Goal: Information Seeking & Learning: Understand process/instructions

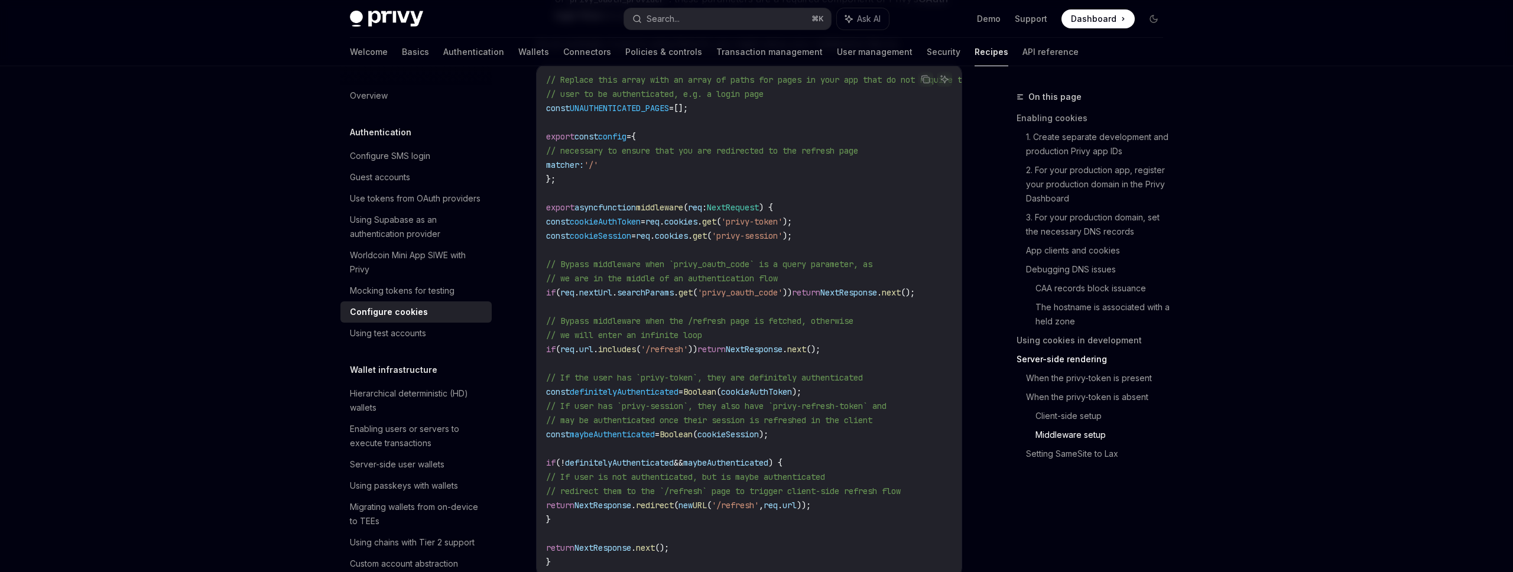
scroll to position [3535, 0]
drag, startPoint x: 596, startPoint y: 286, endPoint x: 813, endPoint y: 293, distance: 216.4
click at [813, 293] on span "if ( req . nextUrl . searchParams . get ( 'privy_oauth_code' )) return NextResp…" at bounding box center [730, 290] width 369 height 11
click at [792, 293] on span "))" at bounding box center [786, 290] width 9 height 11
click at [782, 291] on span "'privy_oauth_code'" at bounding box center [739, 290] width 85 height 11
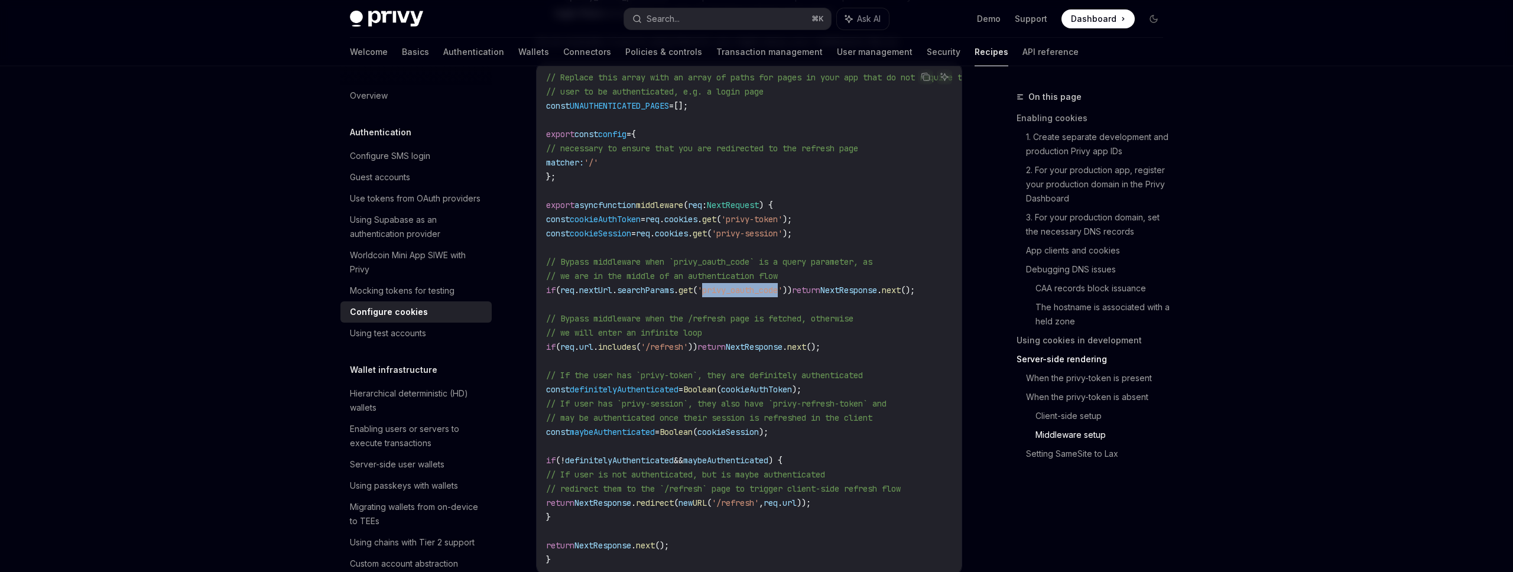
click at [782, 291] on span "'privy_oauth_code'" at bounding box center [739, 290] width 85 height 11
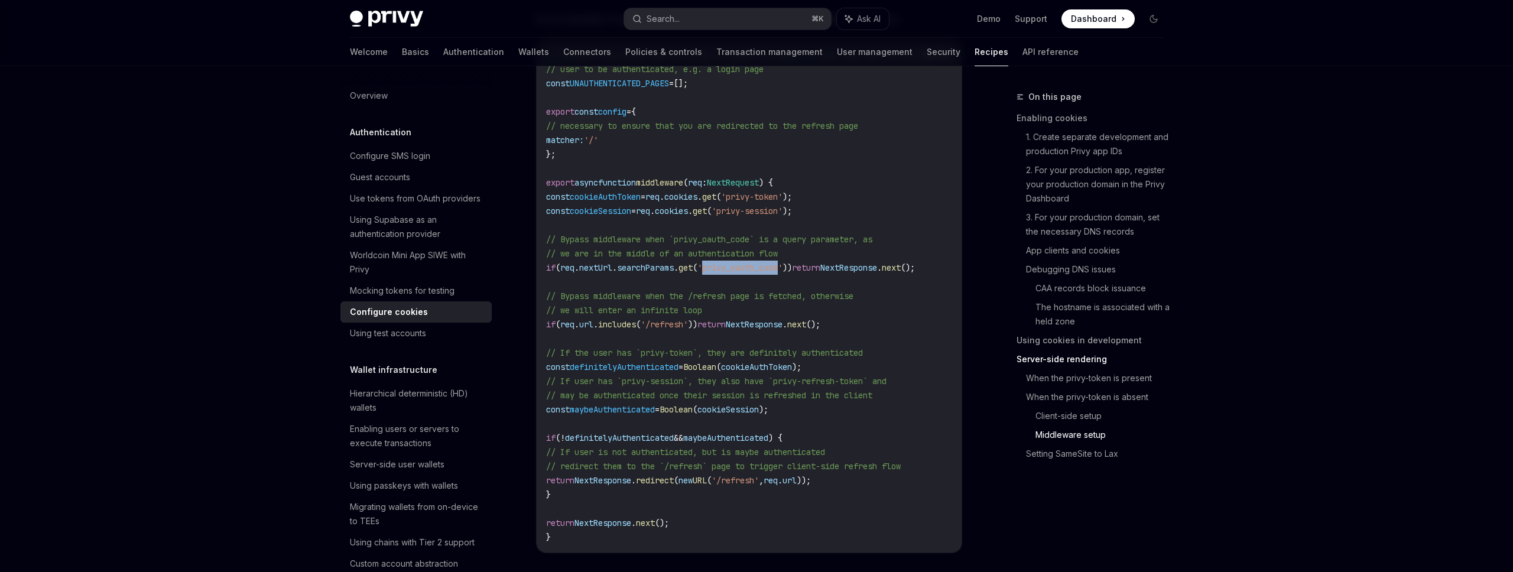
scroll to position [3563, 0]
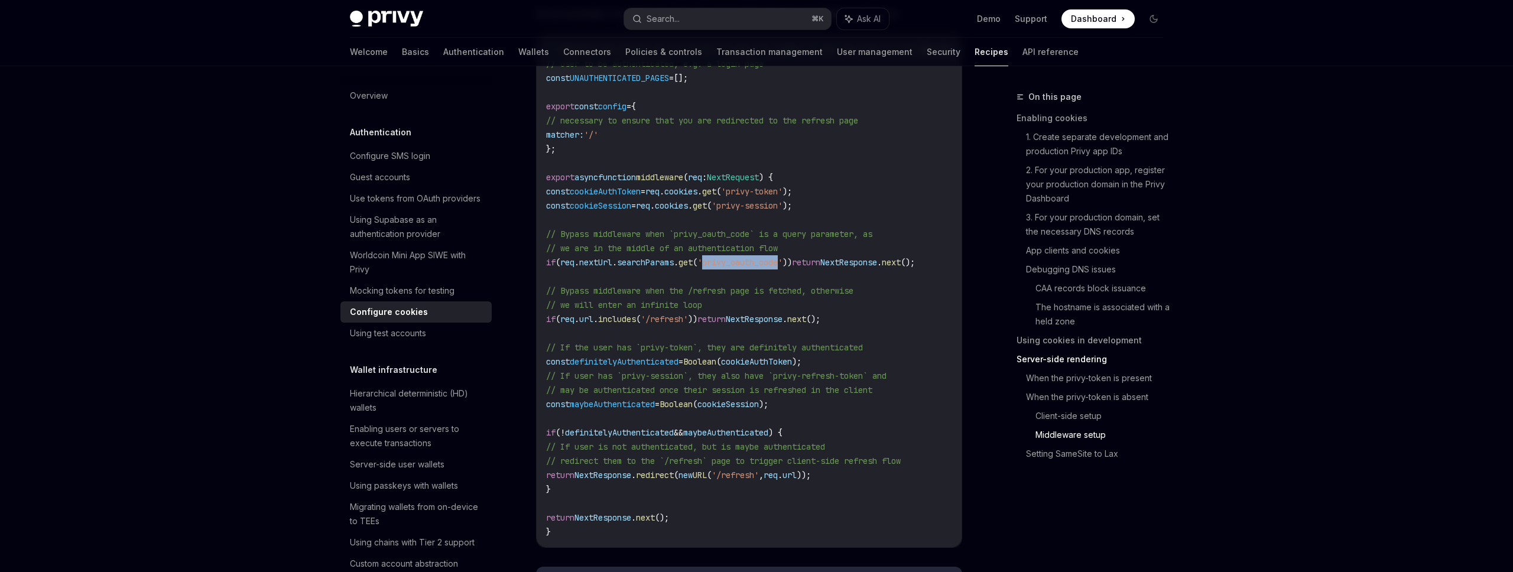
click at [791, 304] on code "// Replace this array with an array of paths for pages in your app that do not …" at bounding box center [773, 291] width 454 height 496
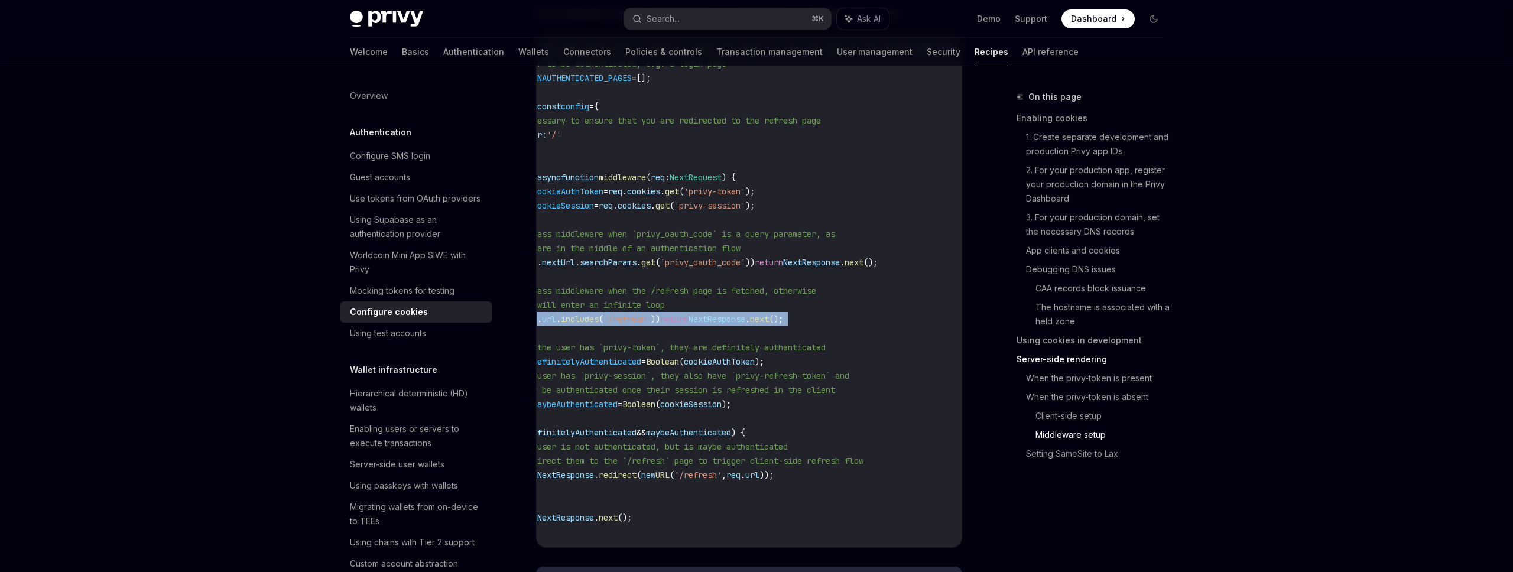
drag, startPoint x: 558, startPoint y: 317, endPoint x: 949, endPoint y: 333, distance: 391.0
click at [950, 333] on code "// Replace this array with an array of paths for pages in your app that do not …" at bounding box center [736, 291] width 454 height 496
click at [824, 347] on span "// If the user has `privy-token`, they are definitely authenticated" at bounding box center [666, 347] width 317 height 11
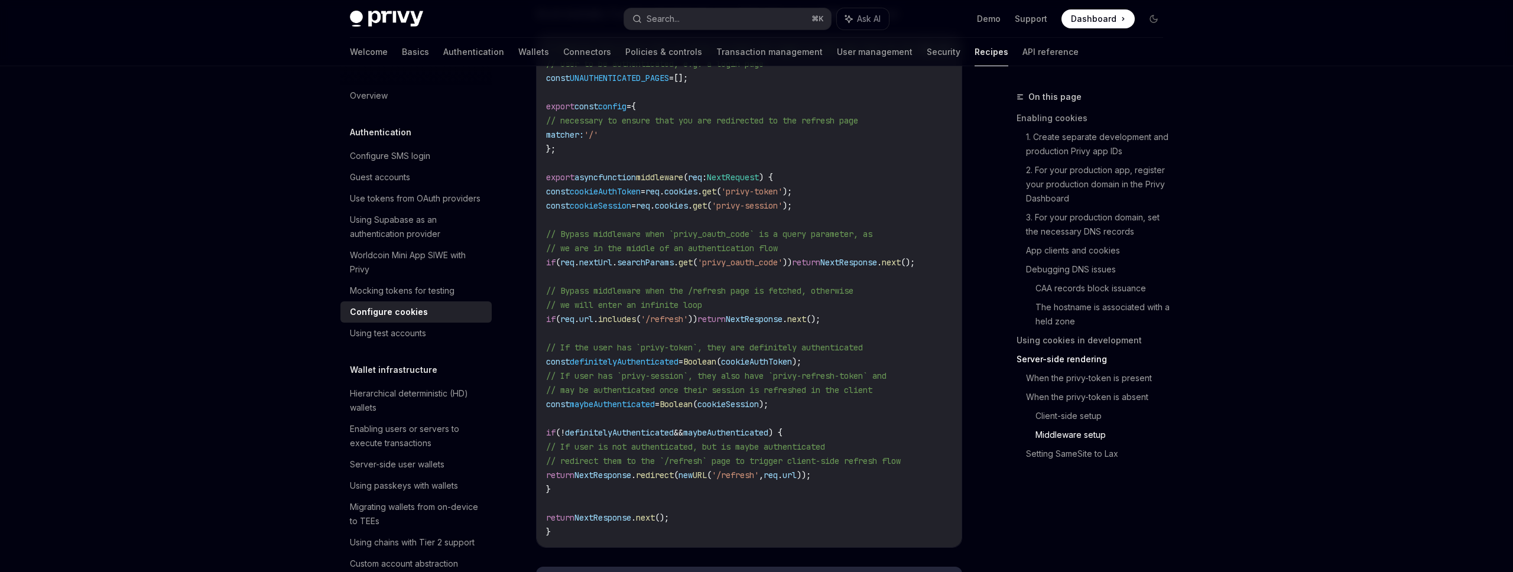
click at [581, 434] on span "definitelyAuthenticated" at bounding box center [619, 432] width 109 height 11
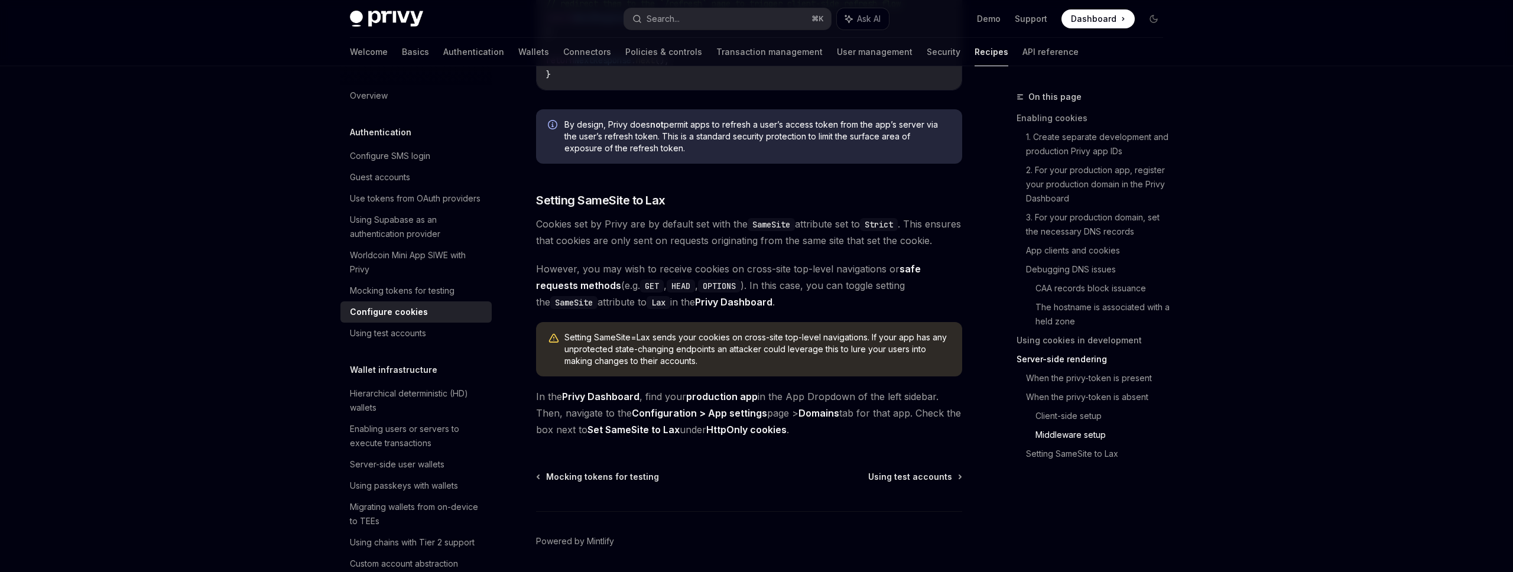
scroll to position [4083, 0]
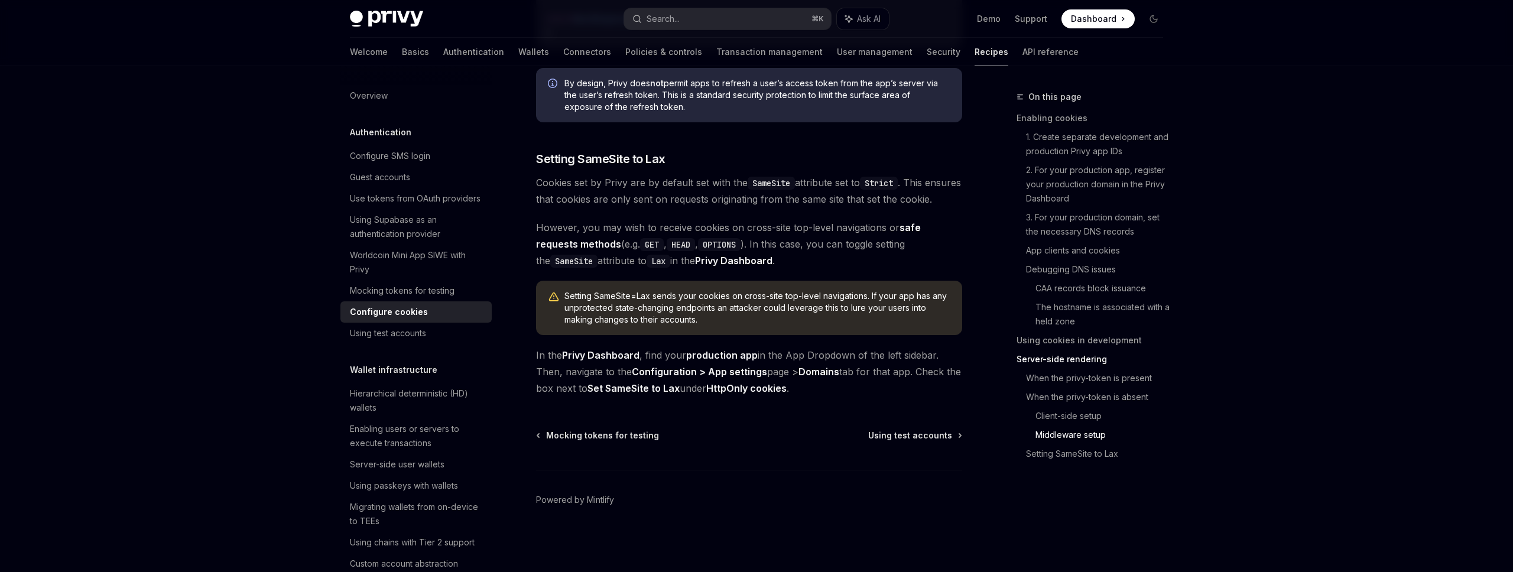
click at [735, 246] on span "However, you may wish to receive cookies on cross-site top-level navigations or…" at bounding box center [749, 244] width 426 height 50
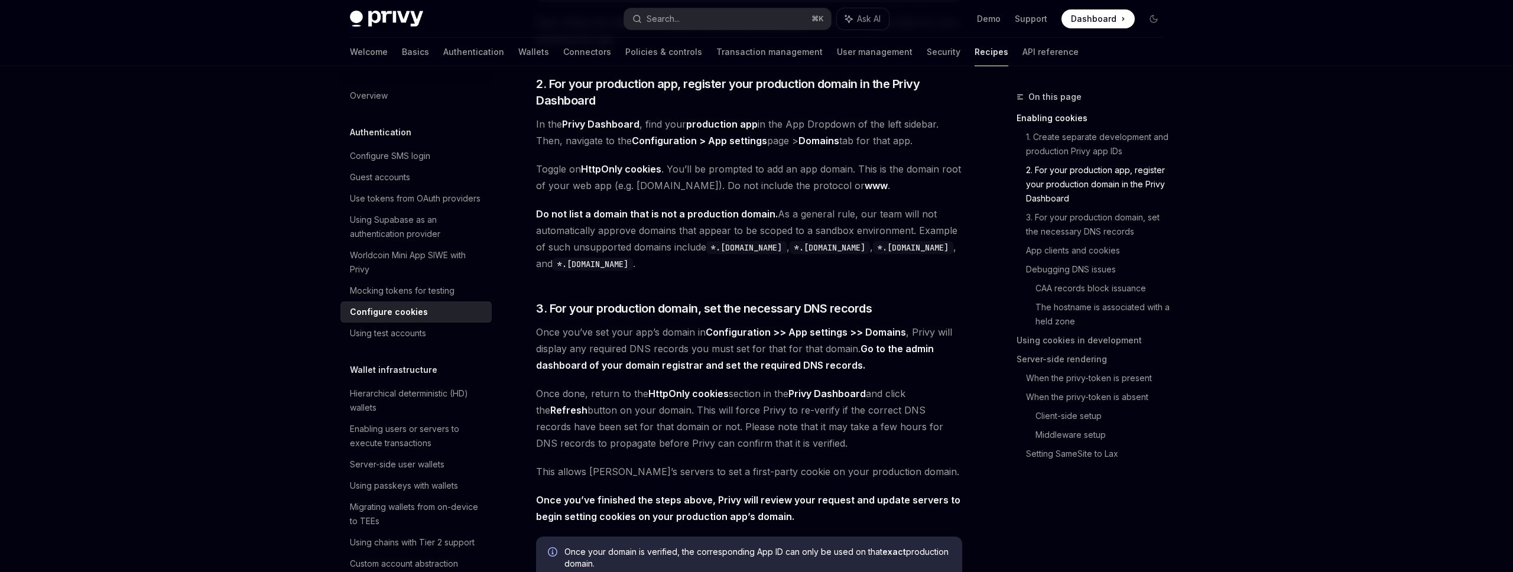
scroll to position [577, 0]
type textarea "*"
